Goal: Task Accomplishment & Management: Manage account settings

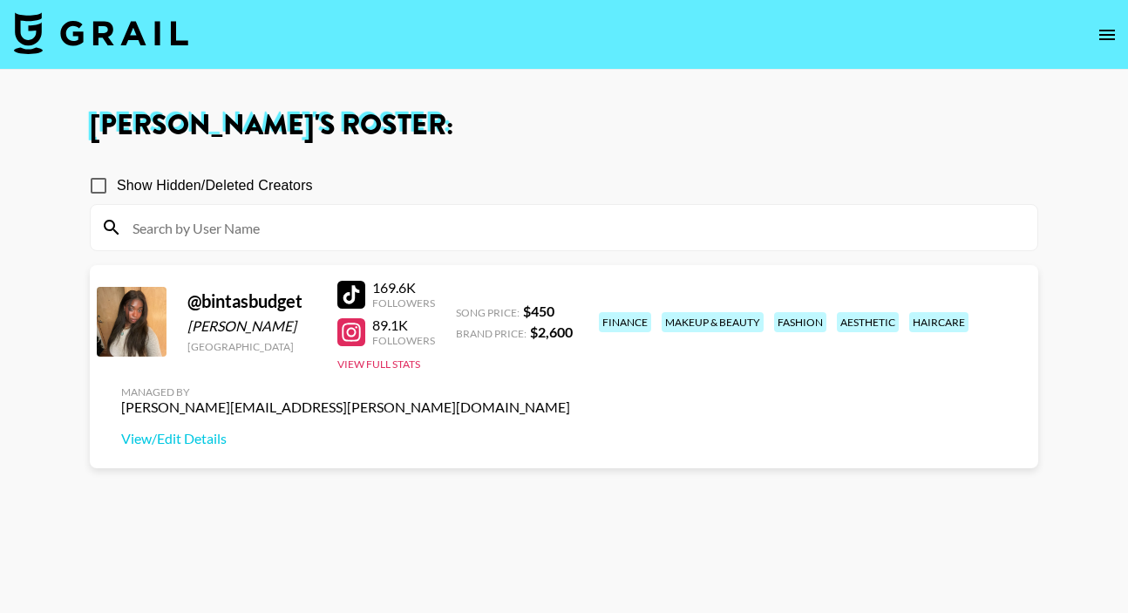
click at [390, 362] on button "View Full Stats" at bounding box center [378, 363] width 83 height 13
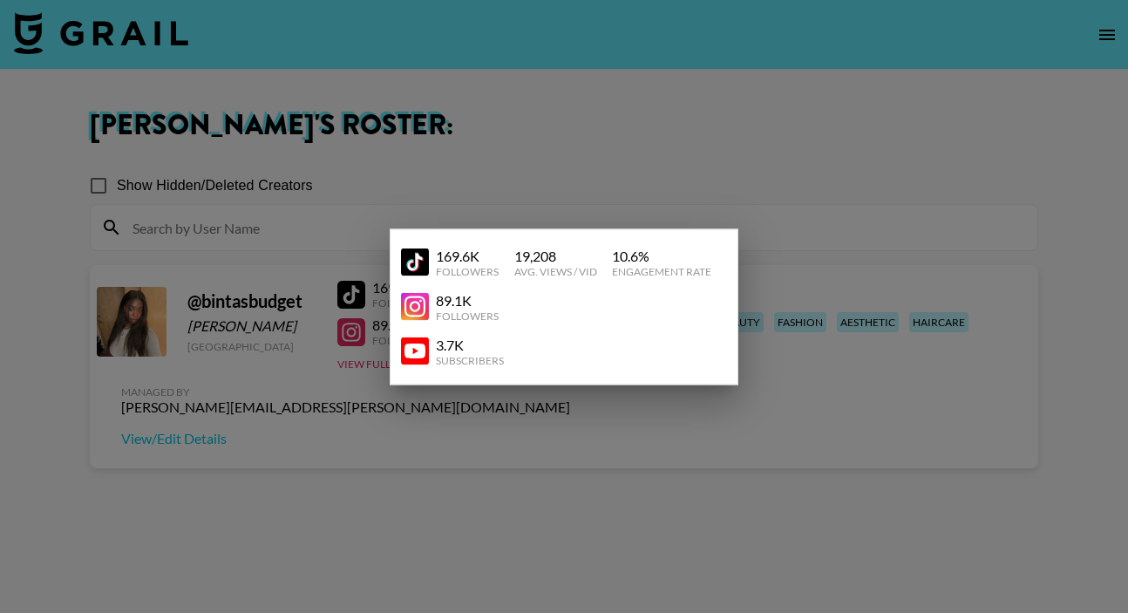
click at [561, 417] on div at bounding box center [564, 306] width 1128 height 613
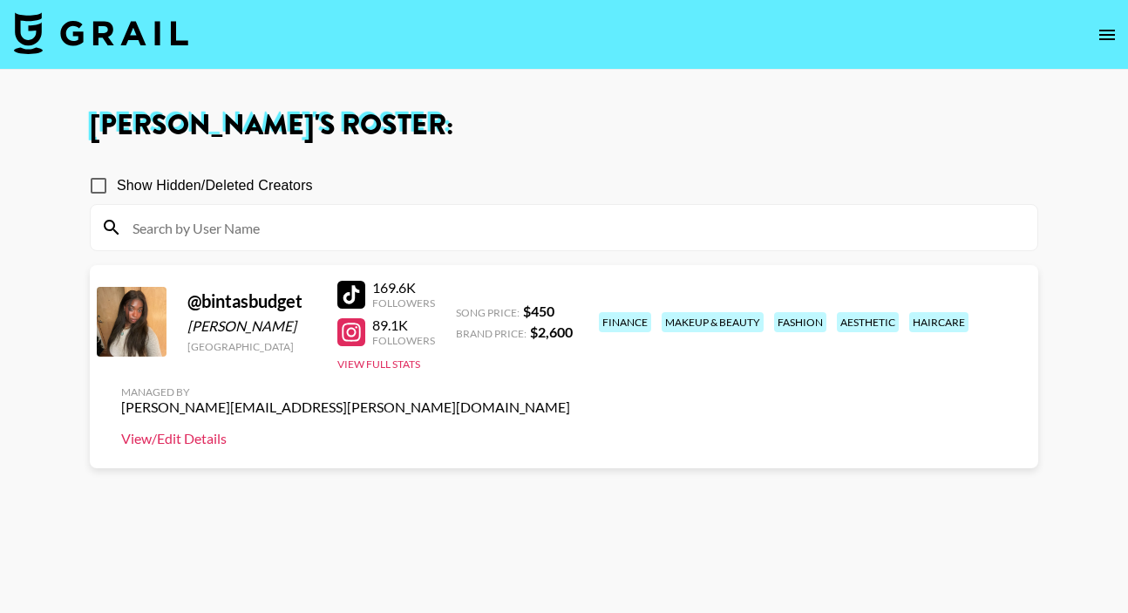
click at [570, 430] on link "View/Edit Details" at bounding box center [345, 438] width 449 height 17
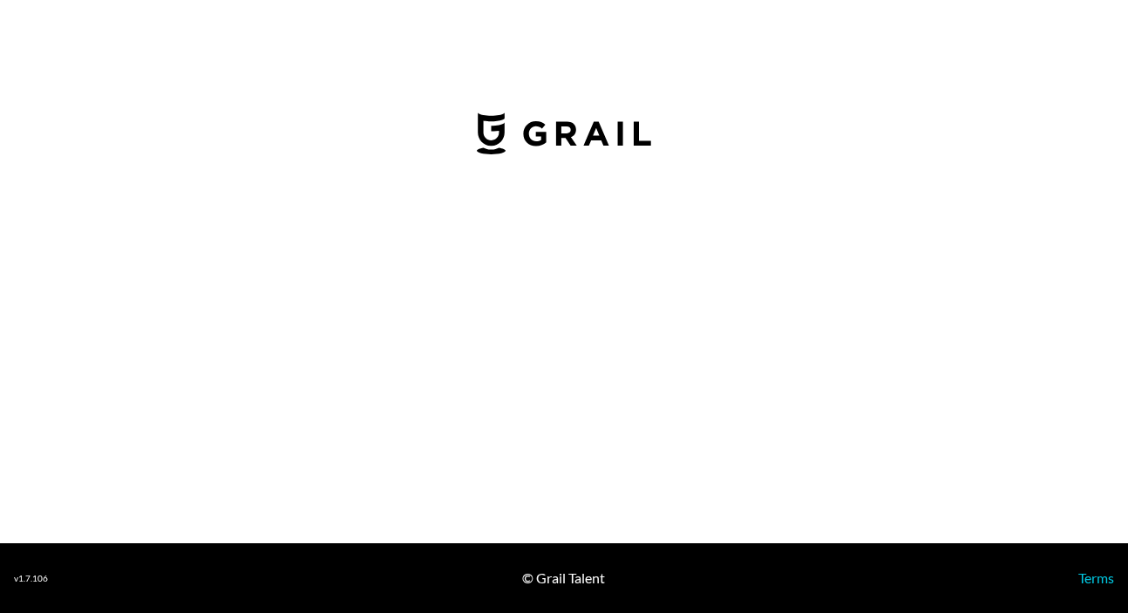
select select "USD"
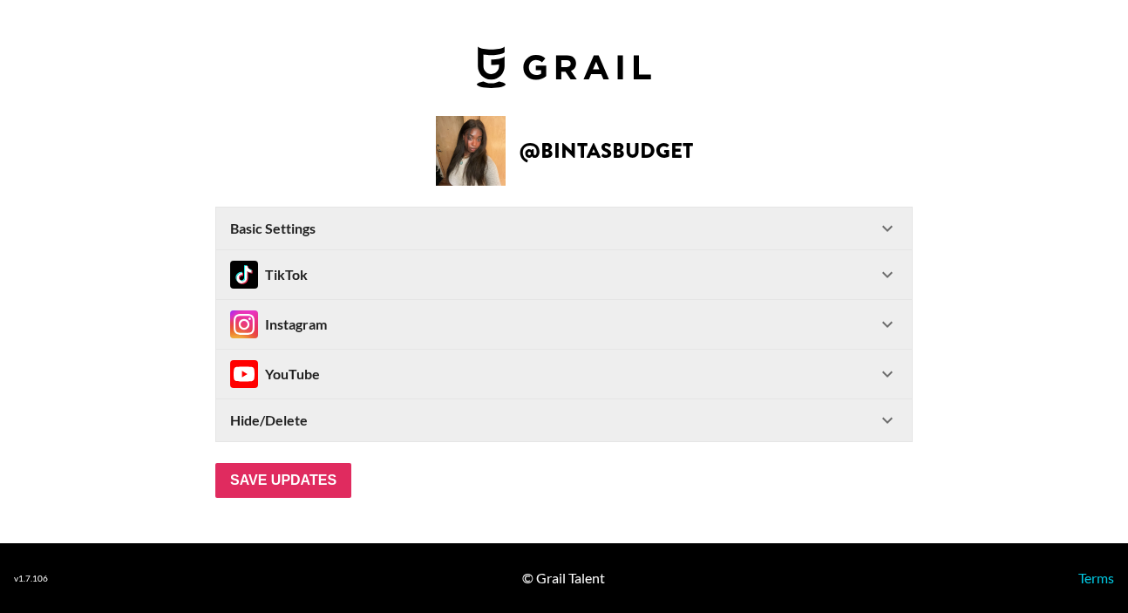
click at [473, 294] on div "TikTok" at bounding box center [564, 274] width 696 height 49
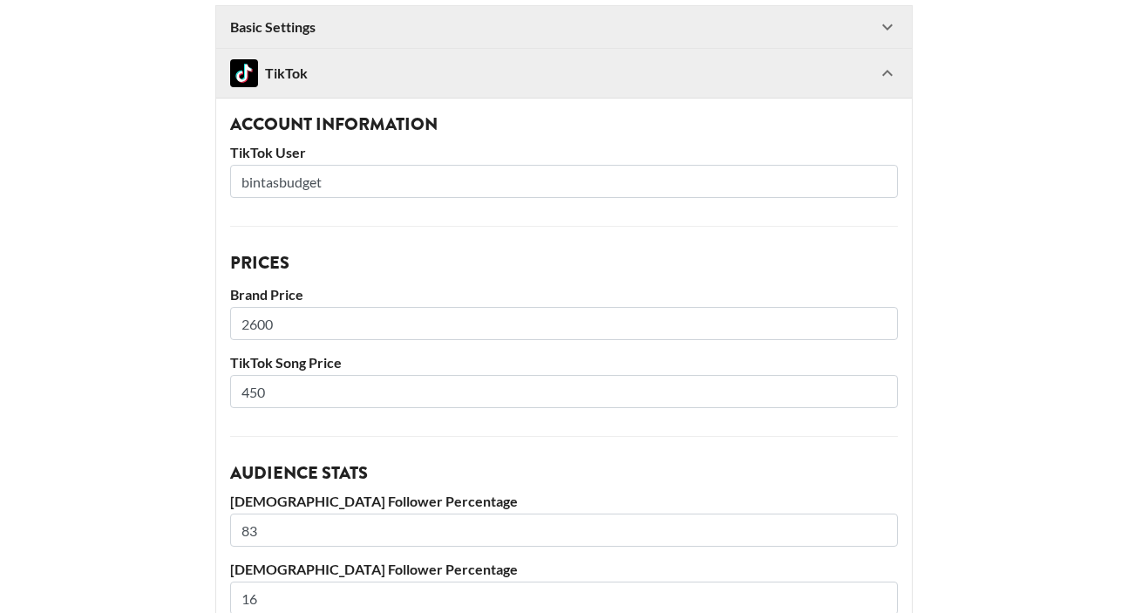
scroll to position [25, 0]
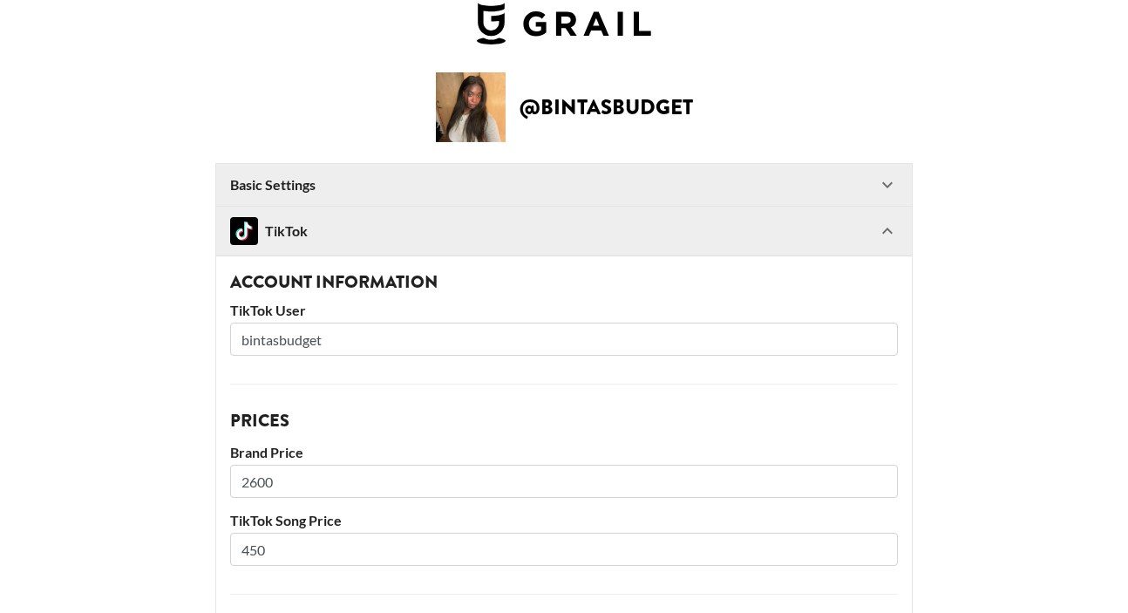
click at [885, 235] on icon at bounding box center [887, 231] width 21 height 21
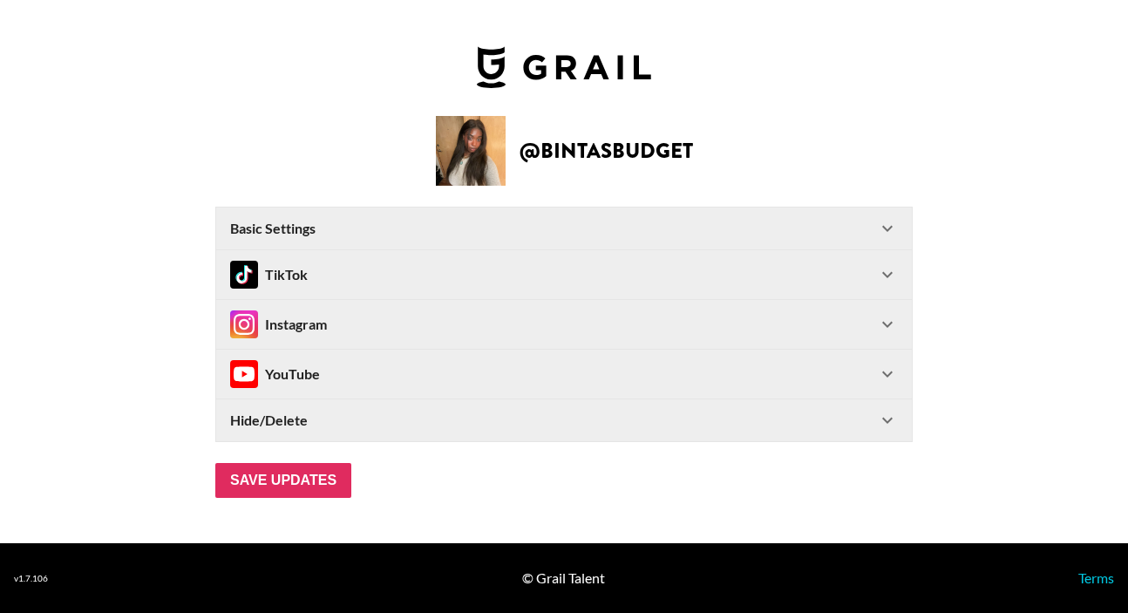
scroll to position [0, 0]
click at [889, 323] on icon at bounding box center [887, 324] width 10 height 6
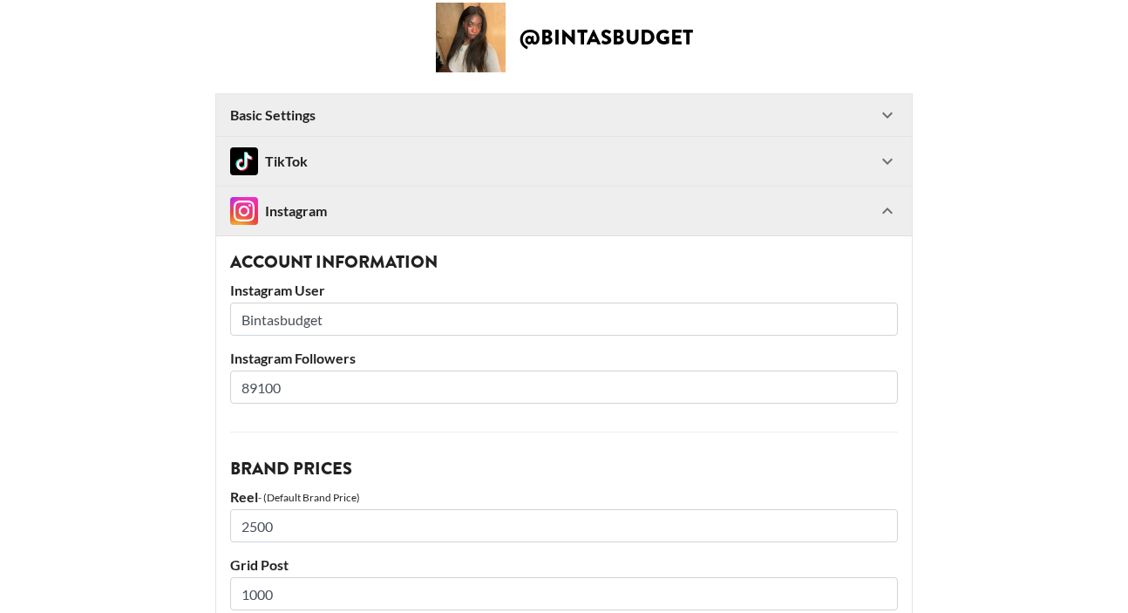
scroll to position [123, 0]
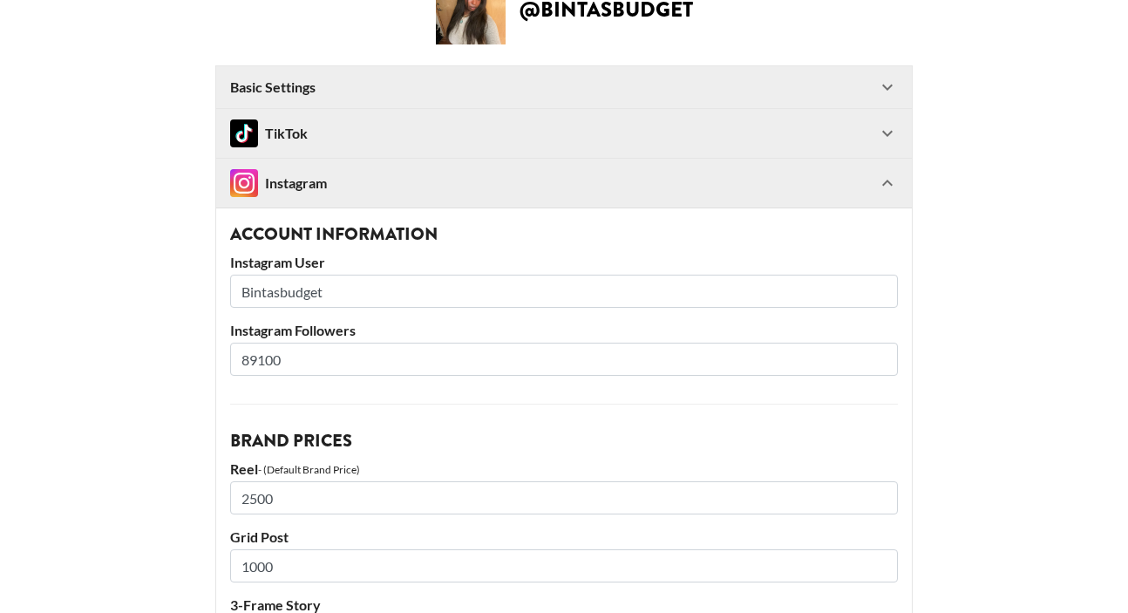
click at [264, 357] on input "89100" at bounding box center [564, 359] width 668 height 33
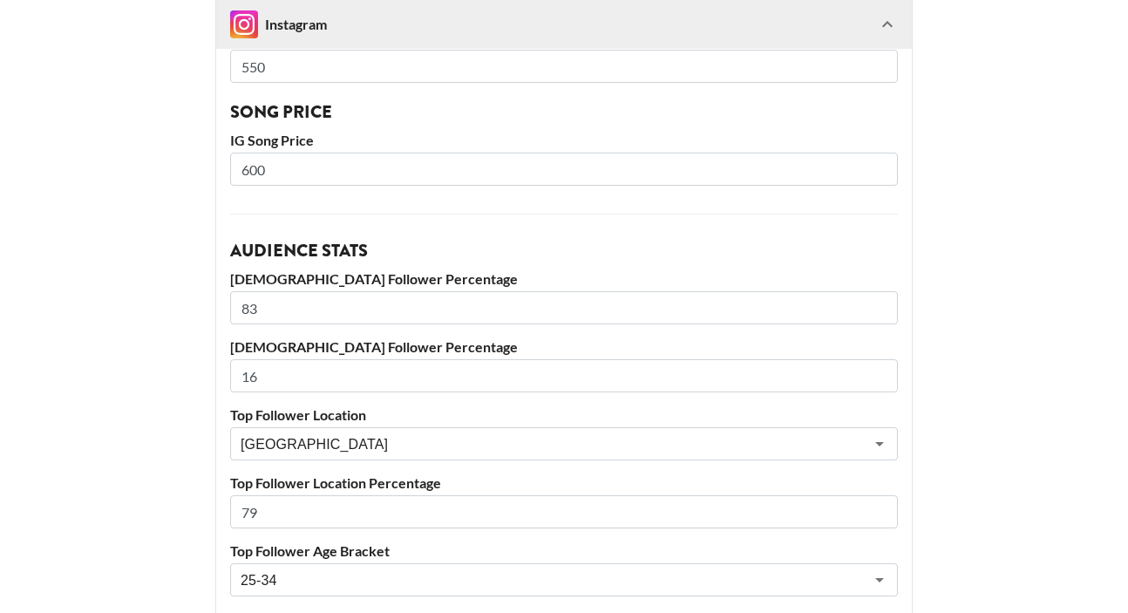
scroll to position [1017, 0]
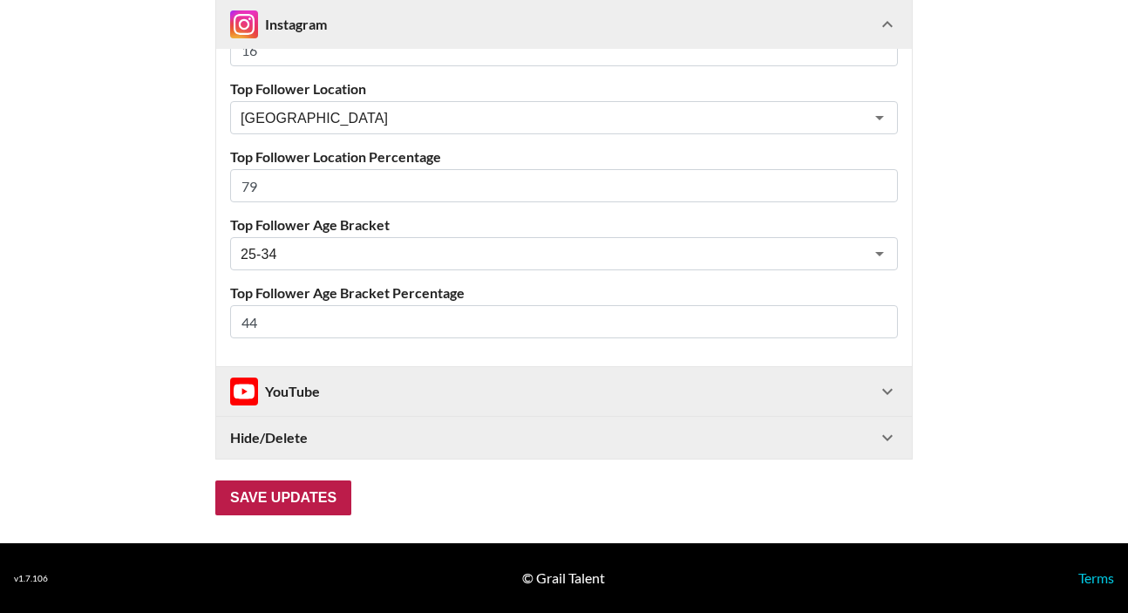
type input "90500"
click at [263, 485] on input "Save Updates" at bounding box center [283, 497] width 136 height 35
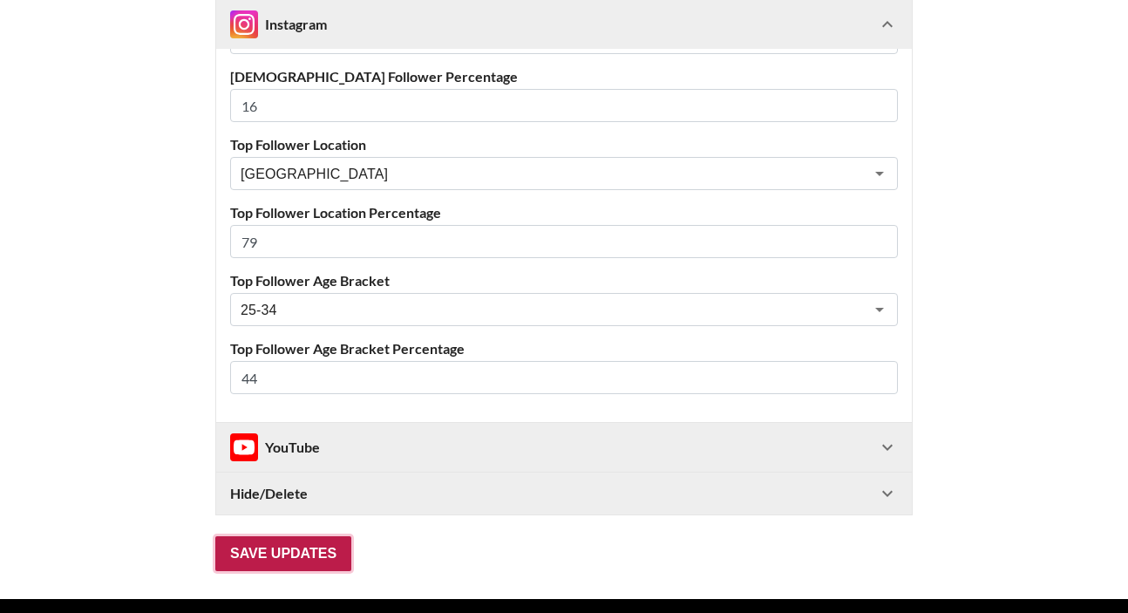
scroll to position [98, 0]
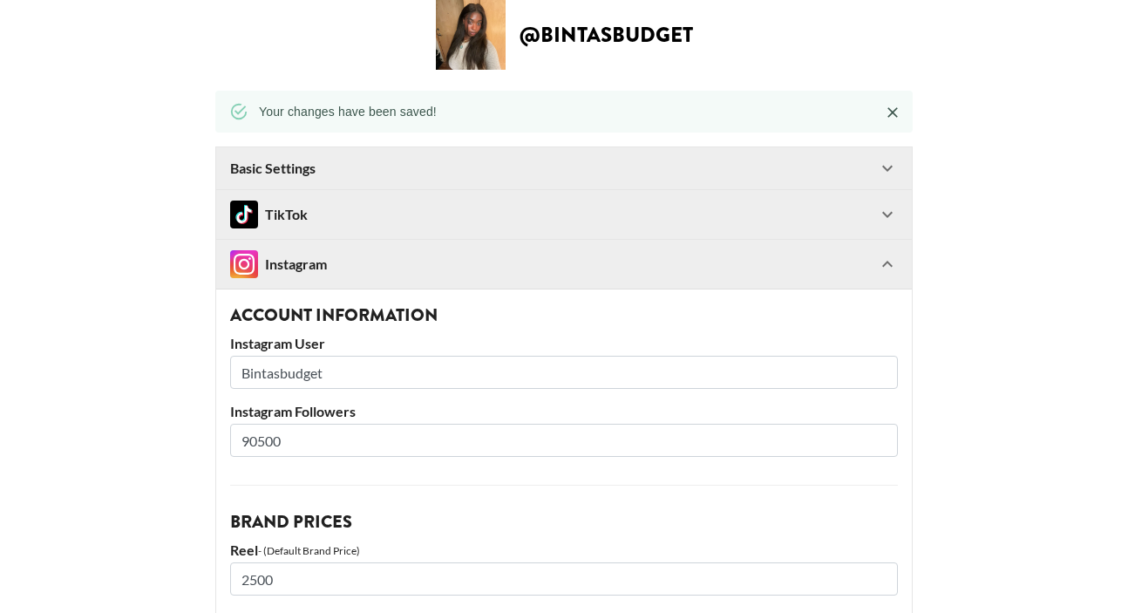
click at [886, 262] on icon at bounding box center [887, 264] width 10 height 6
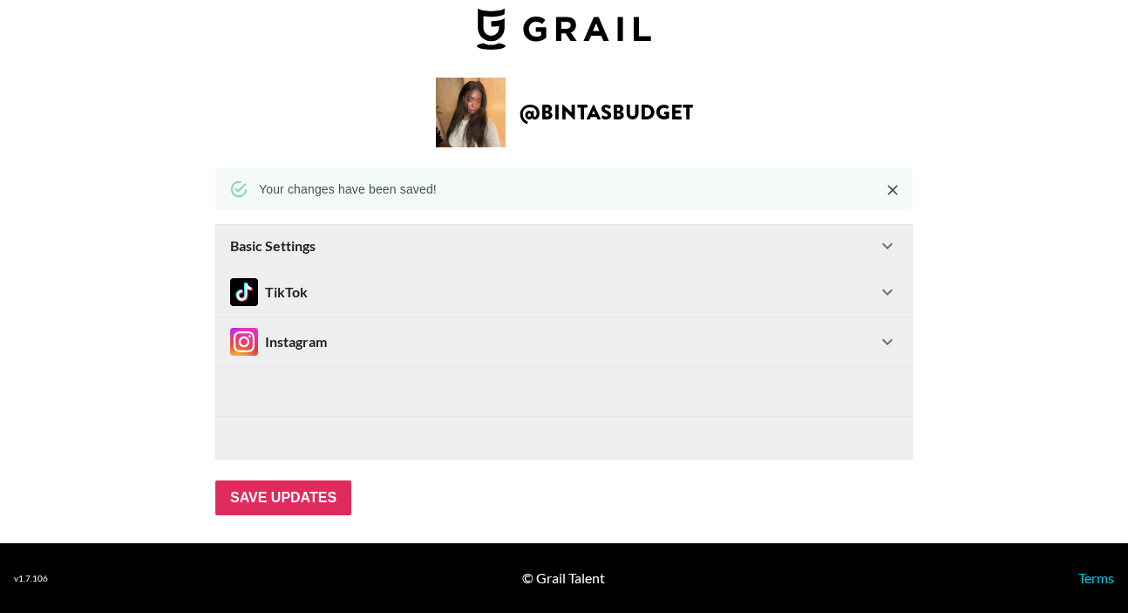
scroll to position [20, 0]
click at [886, 251] on icon at bounding box center [887, 245] width 21 height 21
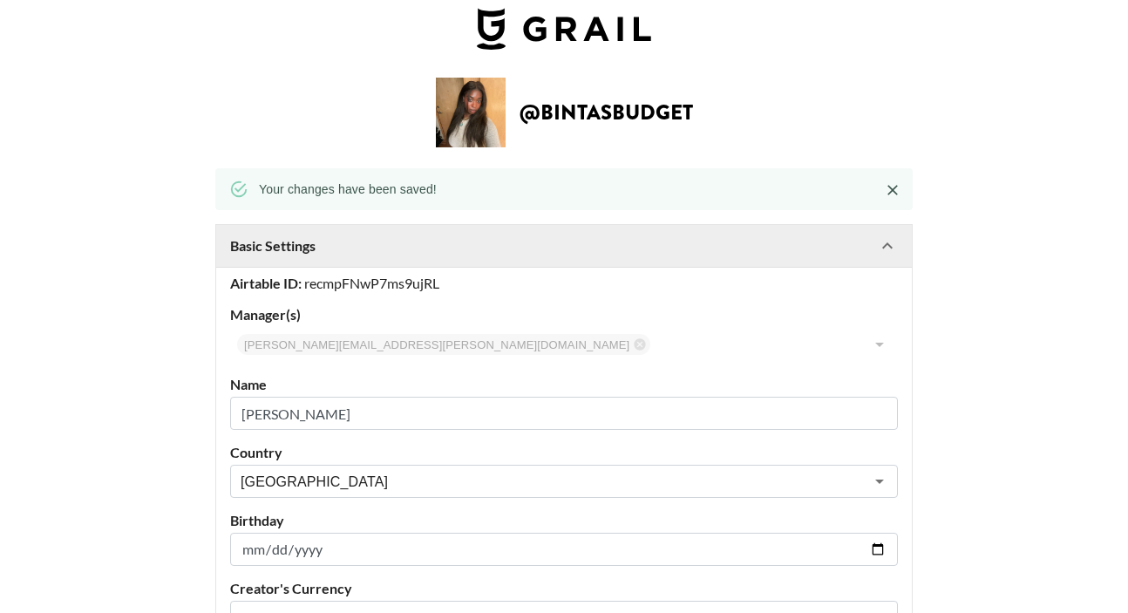
click at [886, 251] on icon at bounding box center [887, 245] width 21 height 21
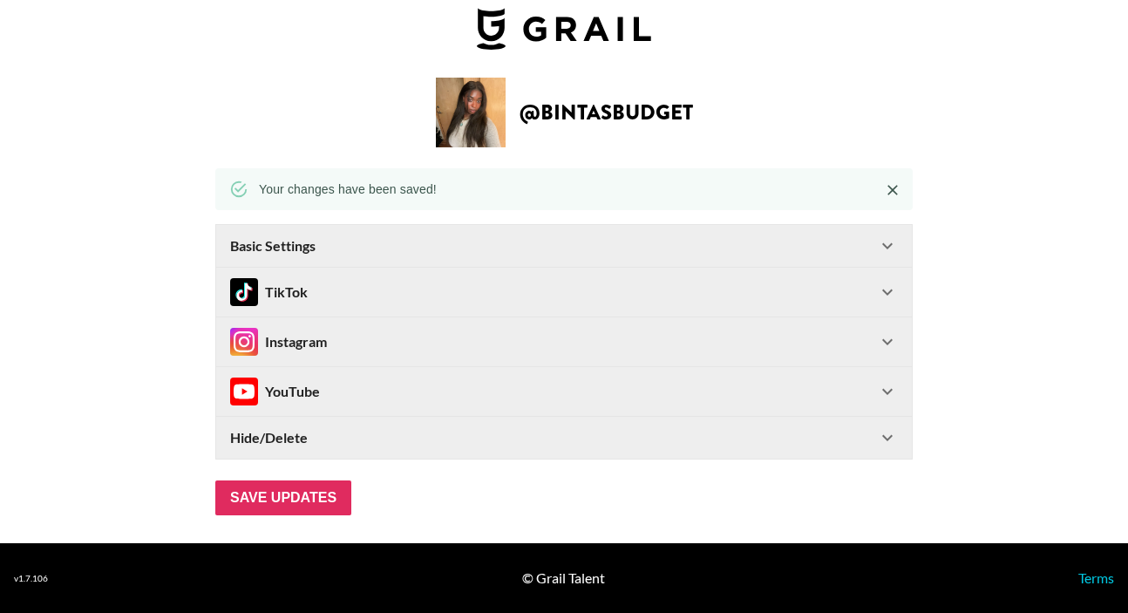
click at [886, 294] on icon at bounding box center [887, 292] width 21 height 21
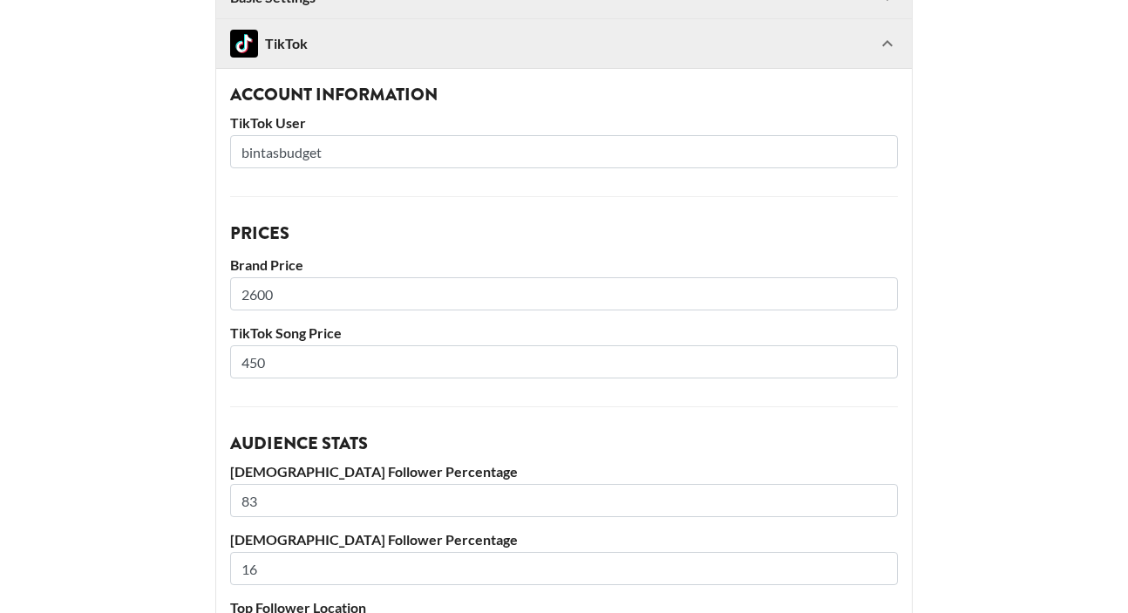
scroll to position [66, 0]
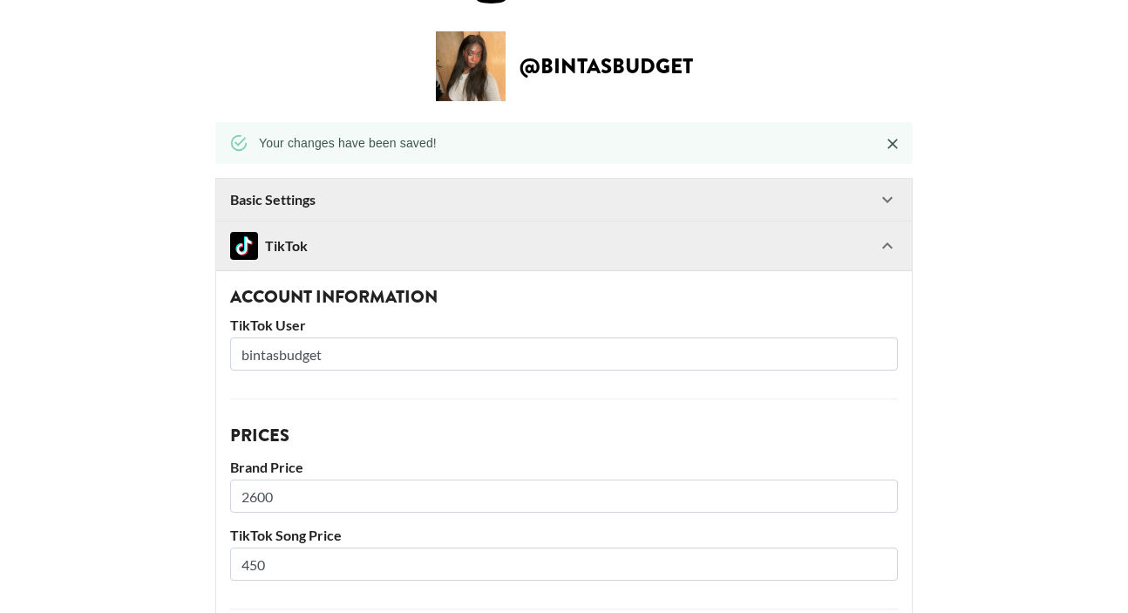
click at [884, 245] on icon at bounding box center [887, 245] width 21 height 21
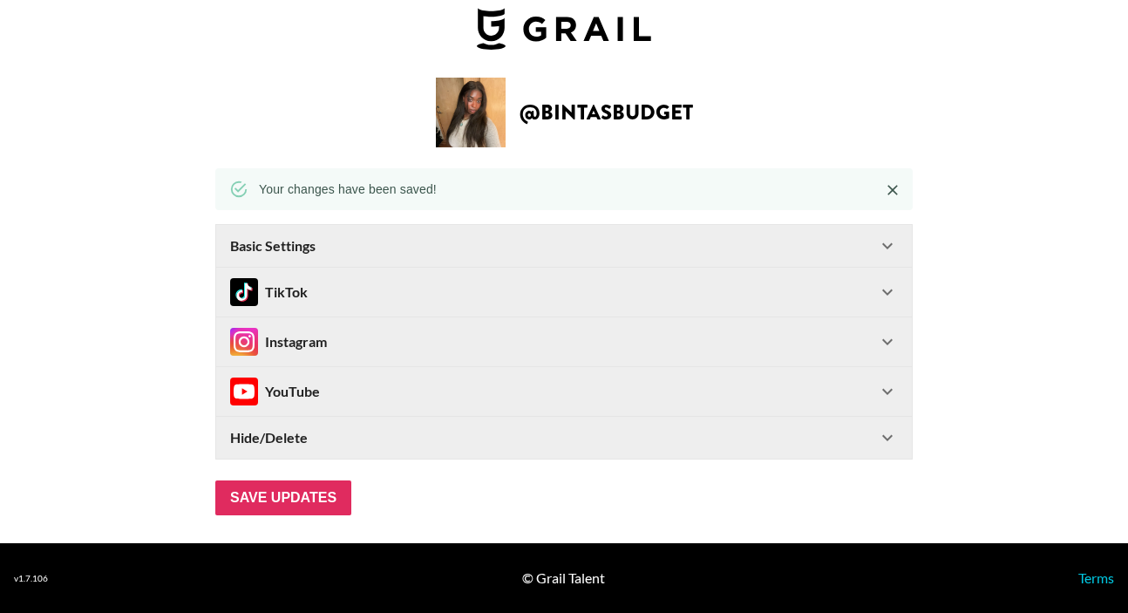
scroll to position [20, 0]
